Goal: Task Accomplishment & Management: Manage account settings

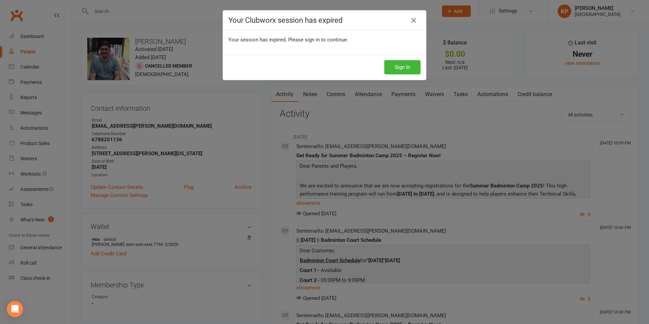
click at [186, 17] on div "Your Clubworx session has expired Your session has expired. Please sign in to c…" at bounding box center [324, 162] width 649 height 324
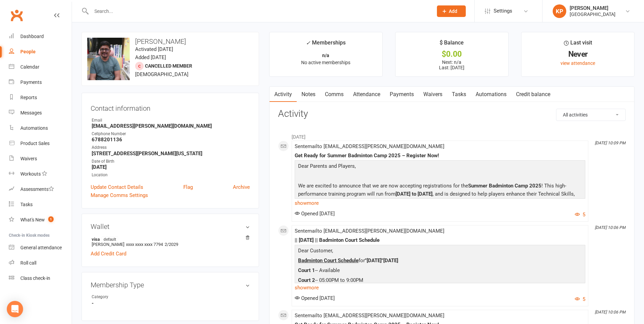
click at [186, 17] on div at bounding box center [254, 11] width 347 height 22
click at [184, 14] on input "text" at bounding box center [258, 11] width 339 height 10
paste input "[PERSON_NAME][EMAIL_ADDRESS][DOMAIN_NAME]"
type input "[PERSON_NAME][EMAIL_ADDRESS][DOMAIN_NAME]"
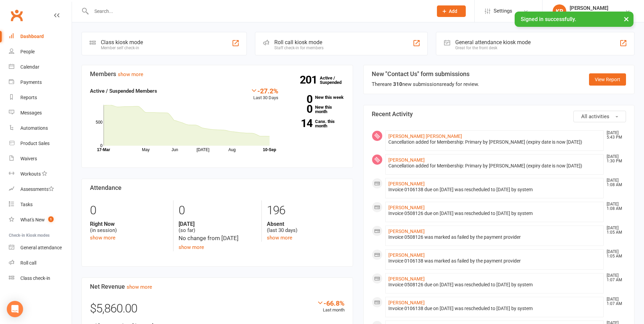
click at [181, 15] on input "text" at bounding box center [258, 11] width 339 height 10
paste input "[PERSON_NAME][EMAIL_ADDRESS][DOMAIN_NAME]"
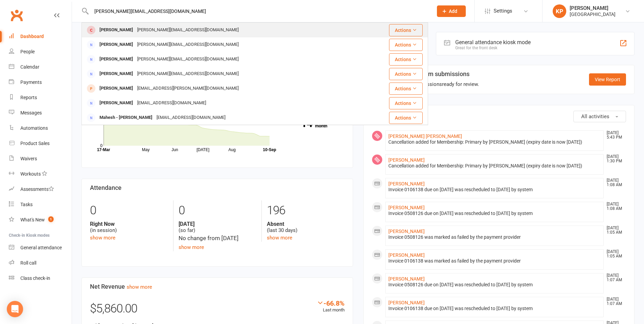
type input "[PERSON_NAME][EMAIL_ADDRESS][DOMAIN_NAME]"
click at [164, 25] on div "Gayathri.nayak4@gmail.com" at bounding box center [188, 30] width 106 height 10
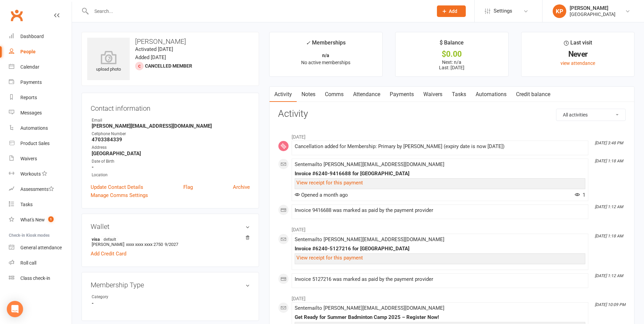
click at [404, 90] on link "Payments" at bounding box center [402, 95] width 34 height 16
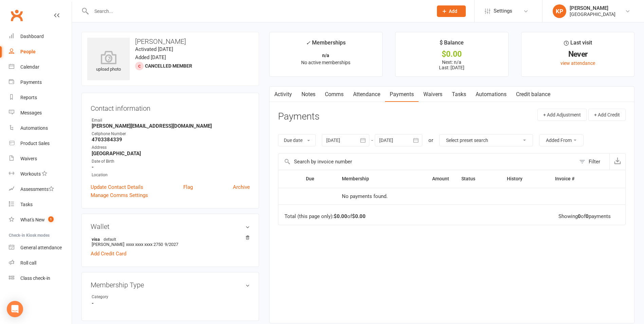
click at [368, 140] on button "button" at bounding box center [363, 140] width 12 height 12
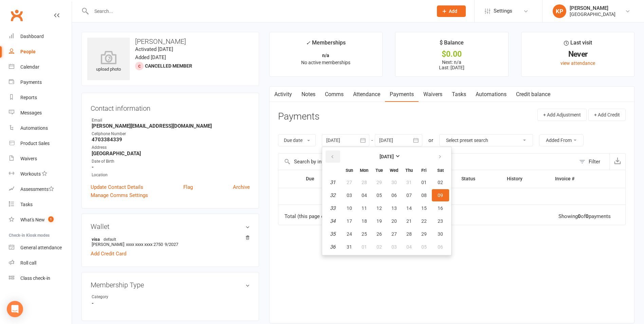
click at [331, 162] on button "button" at bounding box center [333, 156] width 15 height 12
click at [383, 182] on button "01" at bounding box center [379, 182] width 14 height 12
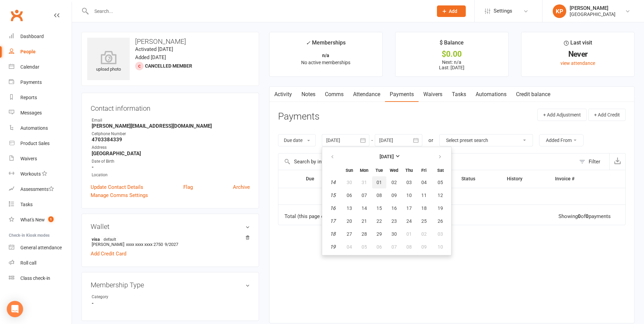
type input "[DATE]"
